Goal: Task Accomplishment & Management: Manage account settings

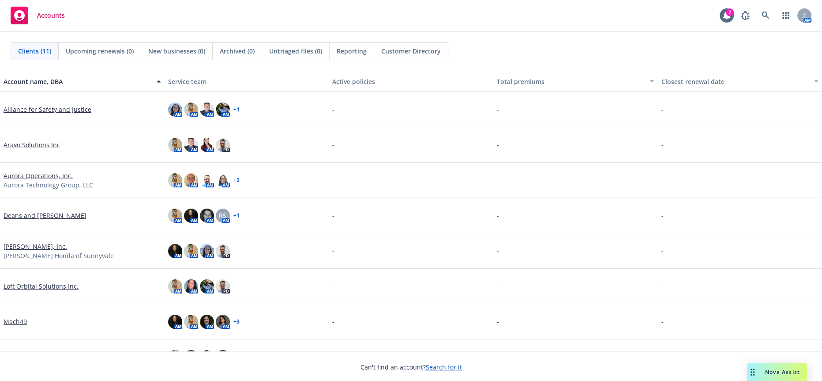
scroll to position [98, 0]
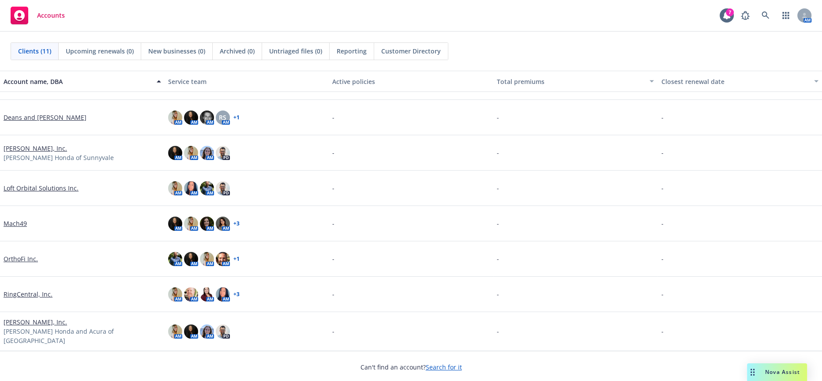
click at [37, 186] on link "Loft Orbital Solutions Inc." at bounding box center [41, 187] width 75 height 9
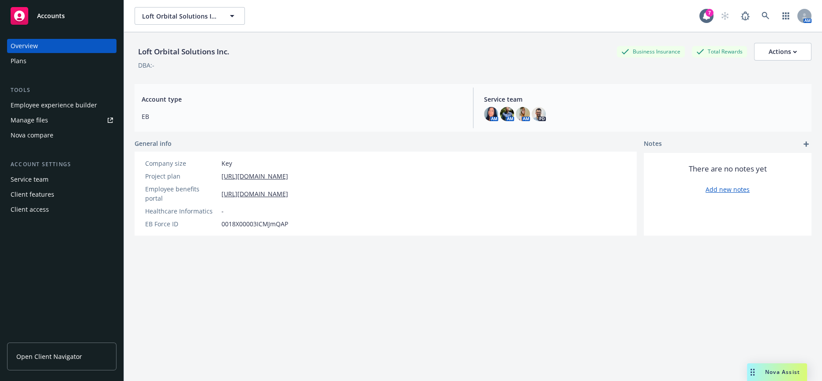
click at [57, 113] on link "Manage files" at bounding box center [61, 120] width 109 height 14
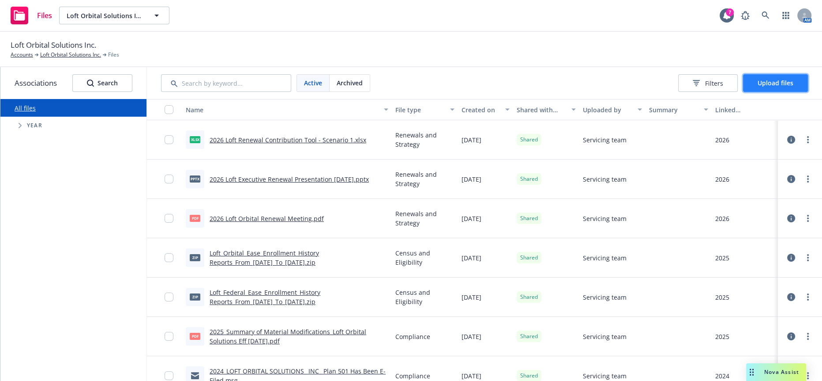
click at [777, 84] on button "Upload files" at bounding box center [775, 83] width 65 height 18
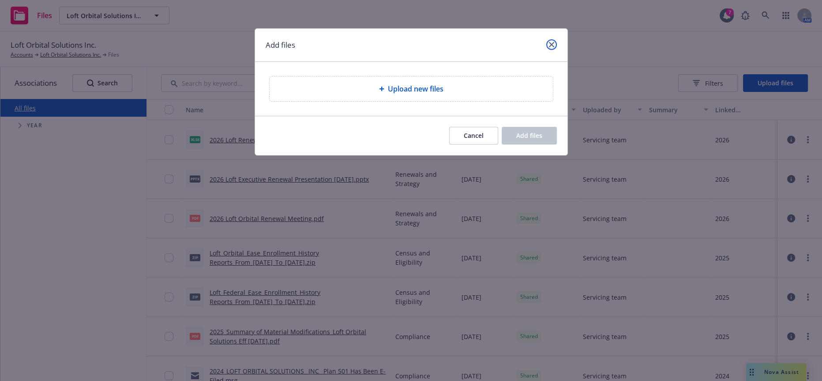
click at [551, 42] on icon "close" at bounding box center [551, 44] width 5 height 5
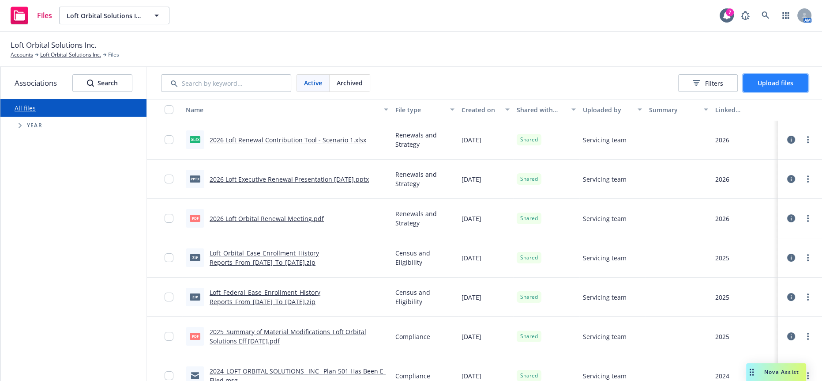
click at [767, 79] on span "Upload files" at bounding box center [776, 83] width 36 height 8
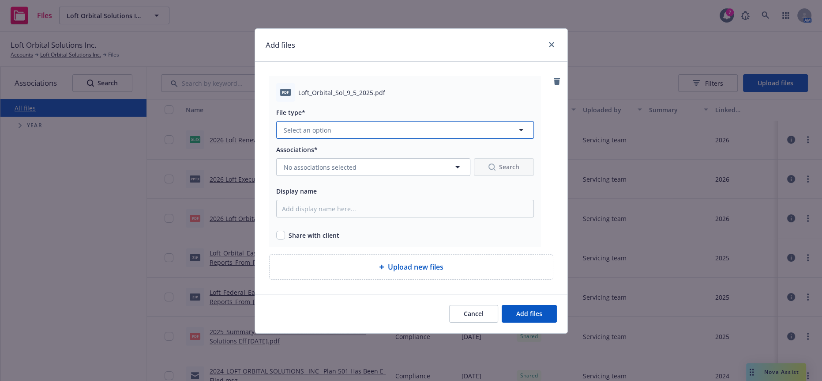
click at [313, 125] on span "Select an option" at bounding box center [308, 129] width 48 height 9
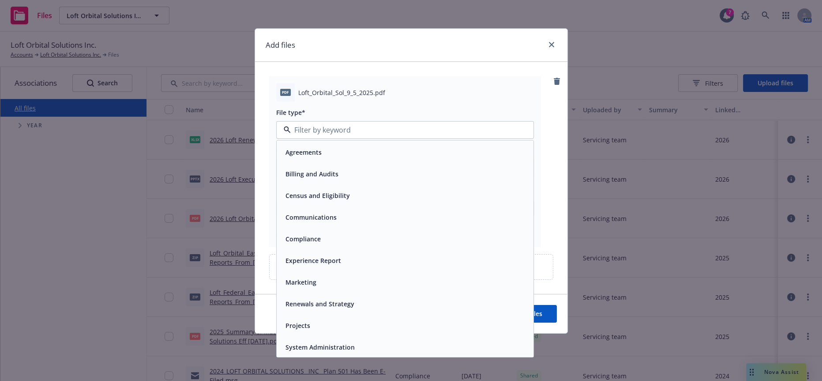
click at [320, 299] on span "Renewals and Strategy" at bounding box center [320, 303] width 69 height 9
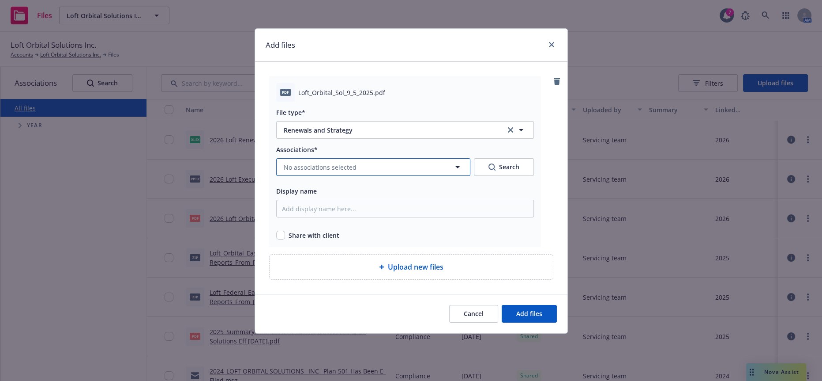
click at [315, 162] on span "No associations selected" at bounding box center [320, 166] width 73 height 9
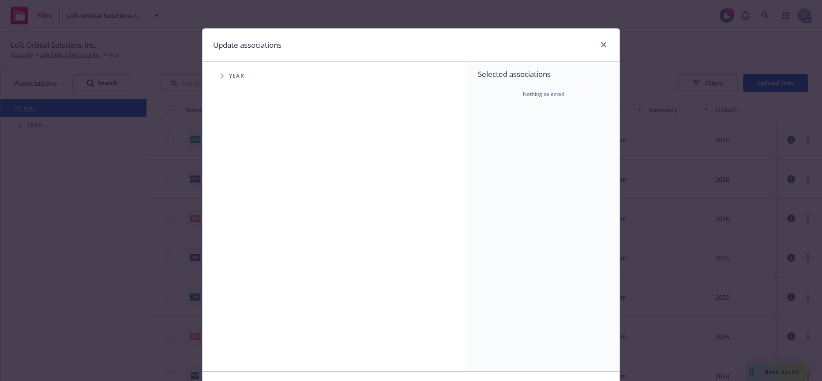
click at [215, 72] on span "Tree Example" at bounding box center [222, 76] width 14 height 14
click at [240, 213] on input "Tree Example" at bounding box center [244, 217] width 9 height 9
checkbox input "true"
click at [232, 215] on icon "Tree Example" at bounding box center [234, 217] width 4 height 5
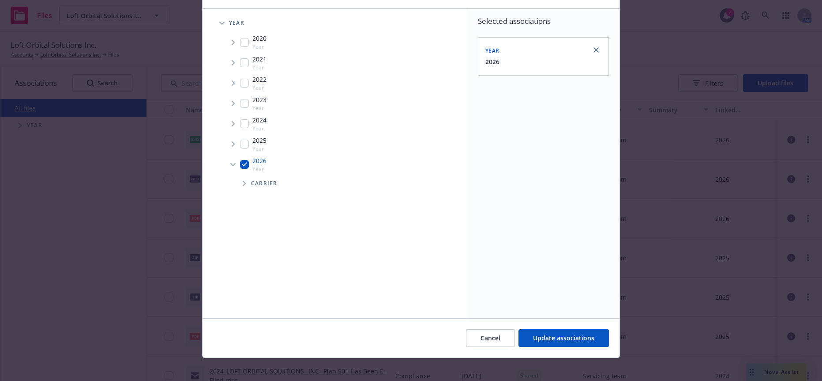
click at [243, 181] on icon "Tree Example" at bounding box center [245, 183] width 4 height 5
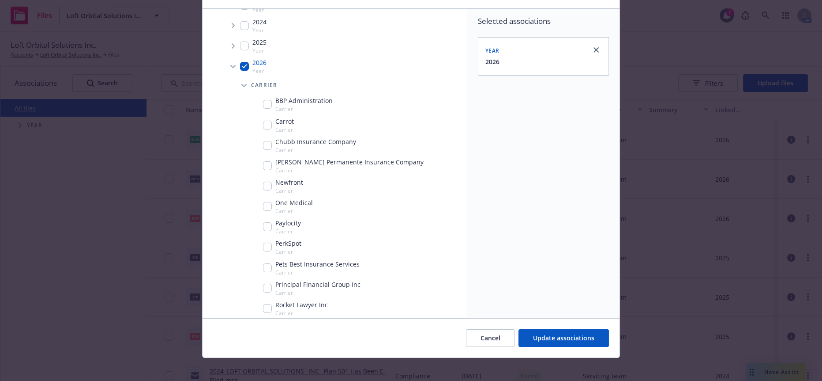
scroll to position [133, 0]
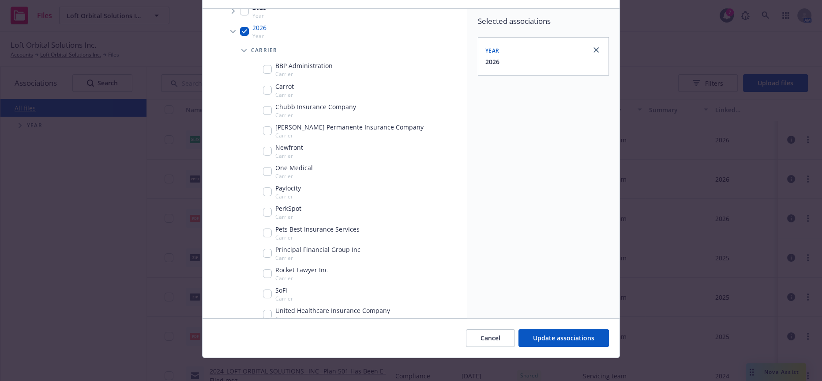
click at [241, 49] on icon "Tree Example" at bounding box center [243, 50] width 5 height 3
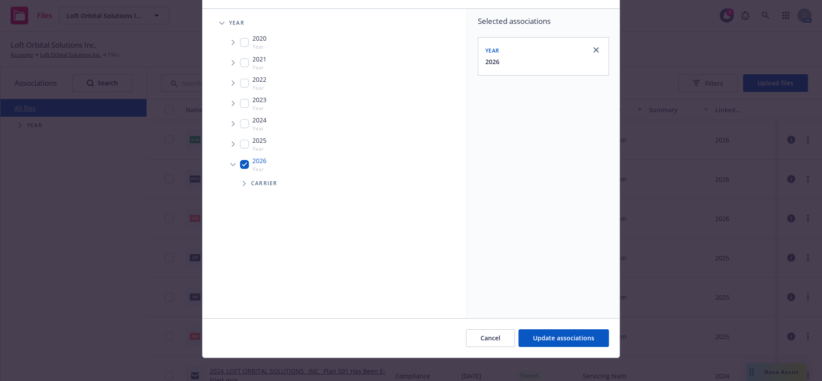
scroll to position [0, 0]
click at [540, 333] on span "Update associations" at bounding box center [563, 337] width 61 height 8
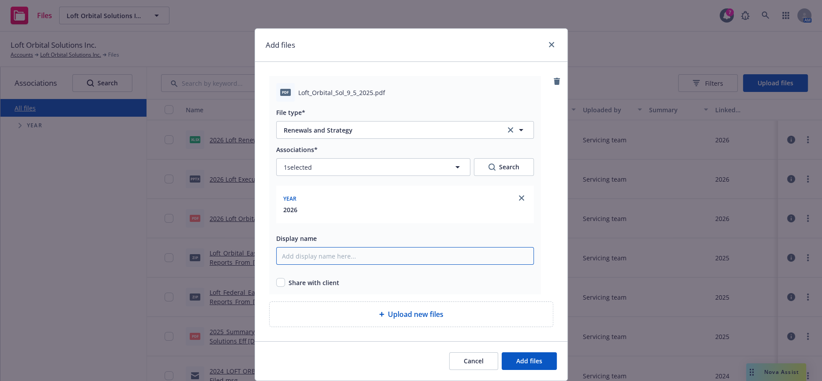
click at [325, 247] on input "Display name" at bounding box center [405, 256] width 258 height 18
click at [339, 247] on input "Display name" at bounding box center [405, 256] width 258 height 18
click at [300, 247] on input "Display name" at bounding box center [405, 256] width 258 height 18
click at [406, 65] on div "pdf Loft_Orbital_Sol_9_5_2025.pdf File type* Renewals and Strategy Renewals and…" at bounding box center [411, 201] width 313 height 279
click at [321, 247] on input "Display name" at bounding box center [405, 256] width 258 height 18
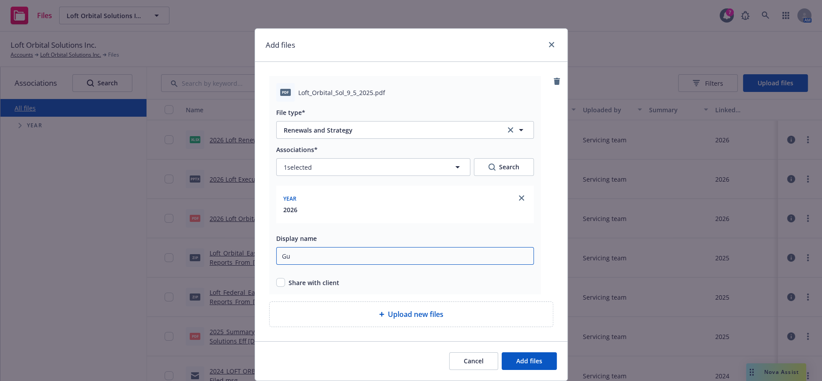
type input "G"
type input "L"
click at [515, 247] on input "2026 Loft Orbital Solutions Guardian" at bounding box center [405, 256] width 258 height 18
type input "2026 Loft Orbital Solutions Guardian Proposal"
click at [522, 352] on button "Add files" at bounding box center [529, 361] width 55 height 18
